Goal: Book appointment/travel/reservation

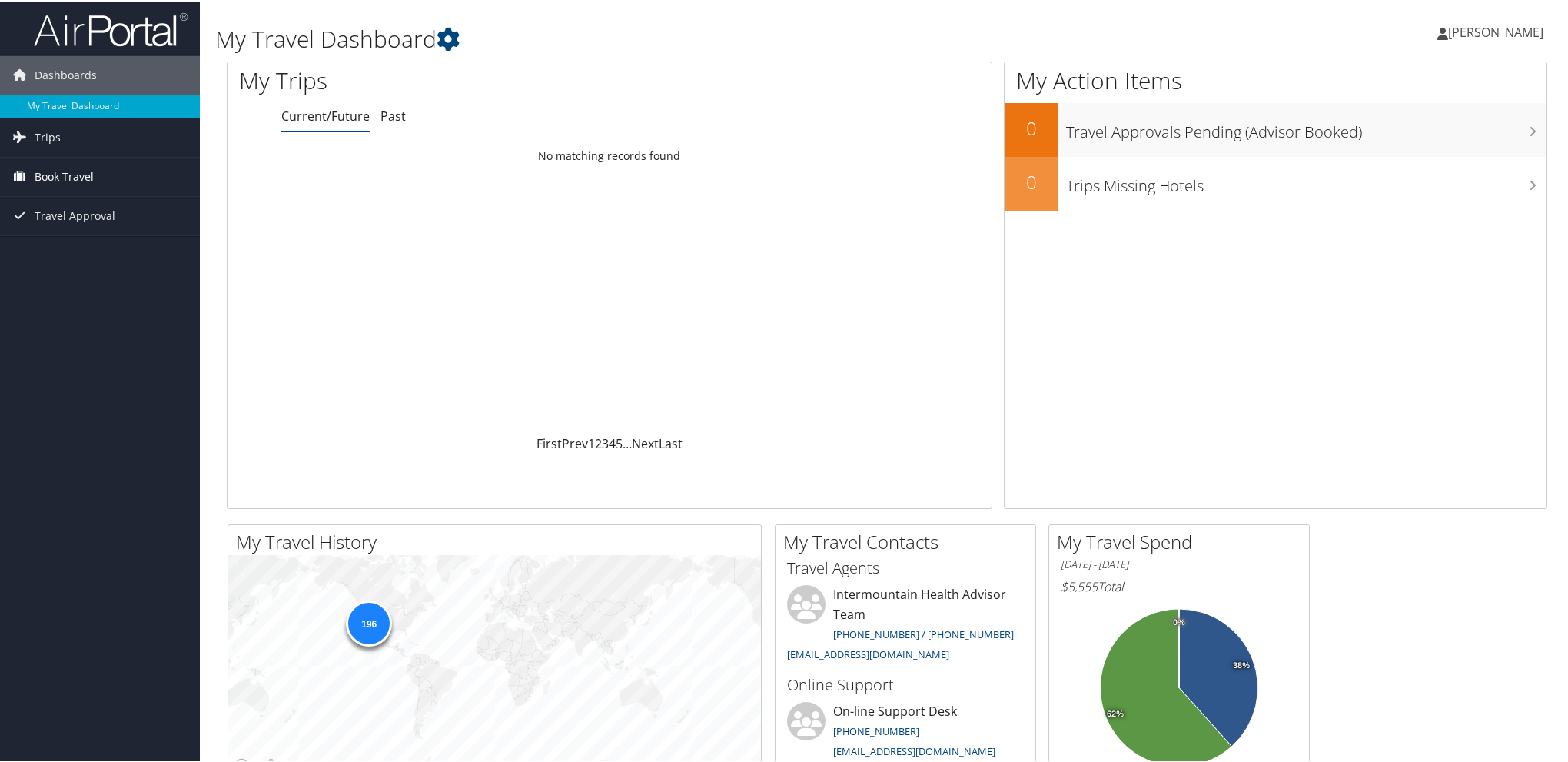
click at [71, 177] on span "Book Travel" at bounding box center [64, 175] width 59 height 38
click at [68, 248] on link "Book/Manage Online Trips" at bounding box center [100, 252] width 200 height 23
